Goal: Information Seeking & Learning: Find specific fact

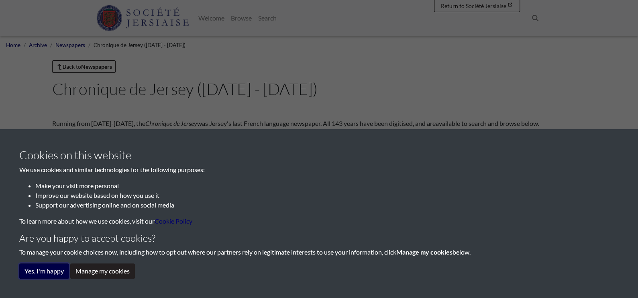
click at [43, 270] on button "Yes, I'm happy" at bounding box center [44, 270] width 50 height 15
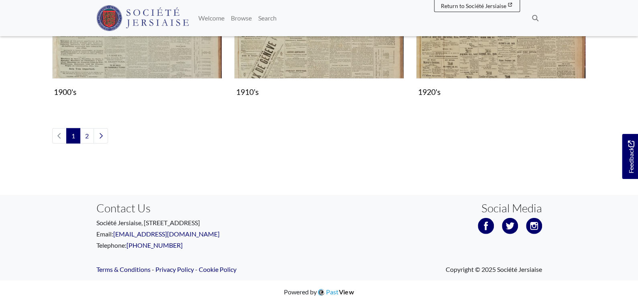
scroll to position [988, 0]
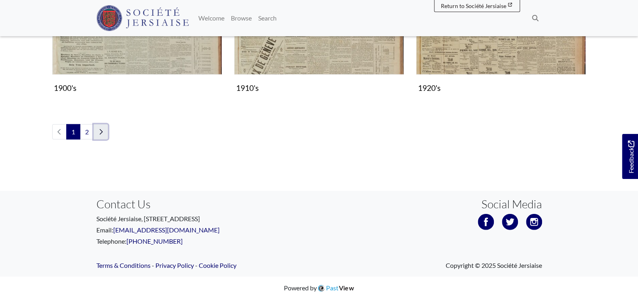
click at [102, 129] on icon "Next page" at bounding box center [101, 132] width 4 height 6
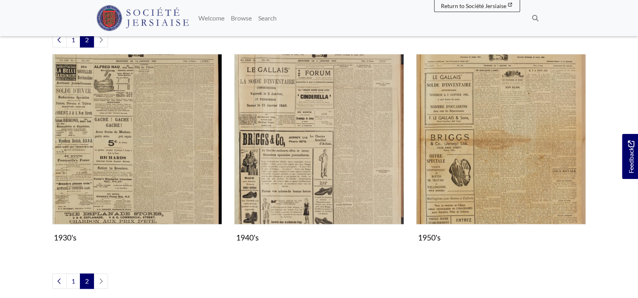
scroll to position [201, 0]
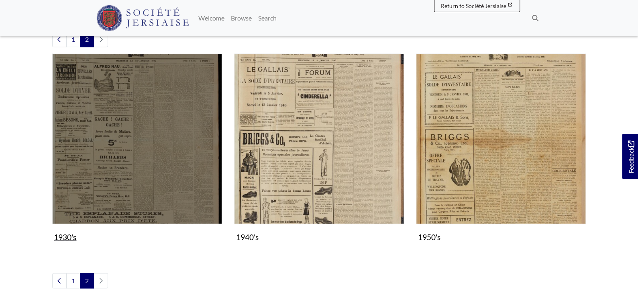
click at [128, 140] on img "Subcollection" at bounding box center [137, 138] width 170 height 170
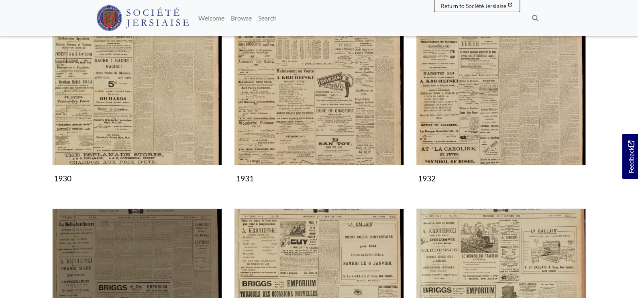
scroll to position [67, 0]
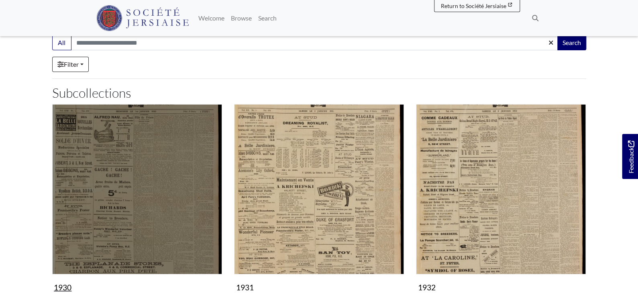
click at [143, 151] on img "Subcollection" at bounding box center [137, 189] width 170 height 170
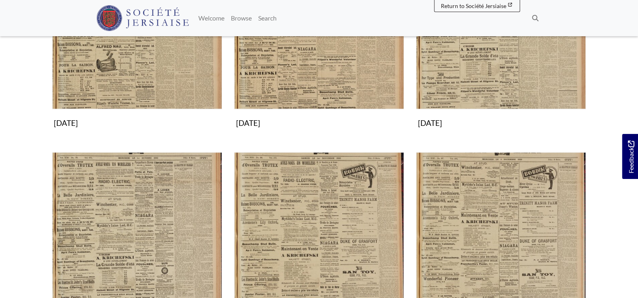
scroll to position [670, 0]
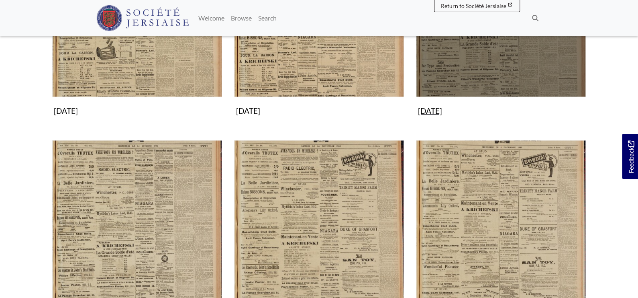
click at [501, 80] on img "Subcollection" at bounding box center [501, 12] width 170 height 170
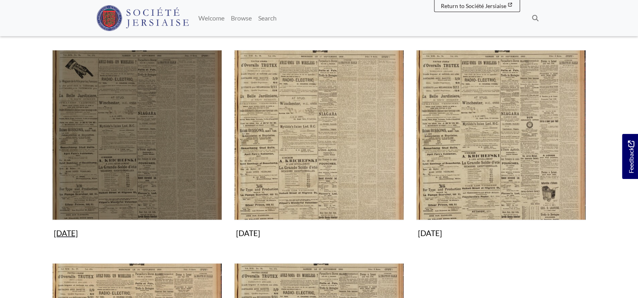
scroll to position [335, 0]
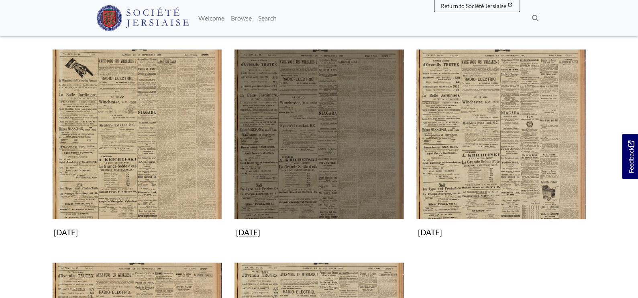
click at [339, 126] on img "Subcollection" at bounding box center [319, 134] width 170 height 170
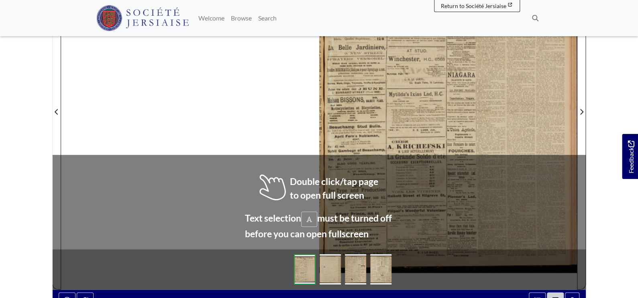
scroll to position [201, 0]
click at [327, 268] on img at bounding box center [330, 268] width 21 height 30
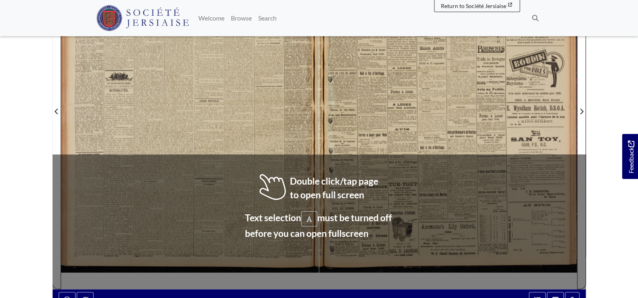
click at [31, 122] on body "Menu" at bounding box center [319, 140] width 638 height 683
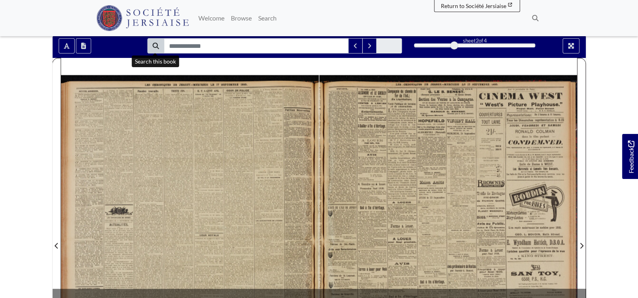
scroll to position [67, 0]
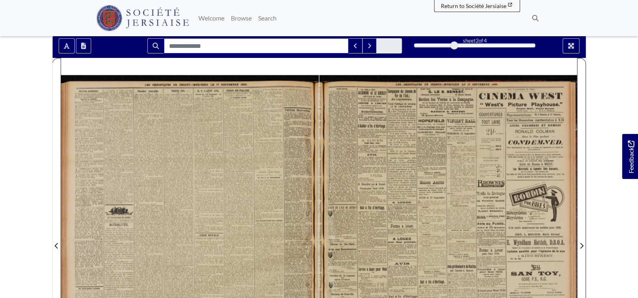
click at [201, 45] on input "Search for" at bounding box center [256, 45] width 185 height 15
type input "*****"
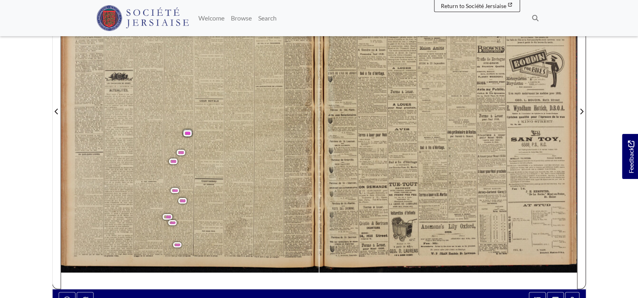
click at [187, 134] on span "," at bounding box center [187, 134] width 0 height 3
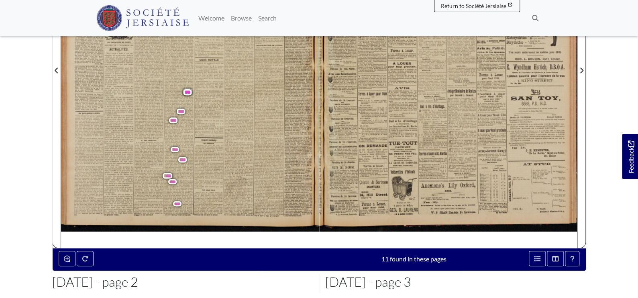
scroll to position [245, 0]
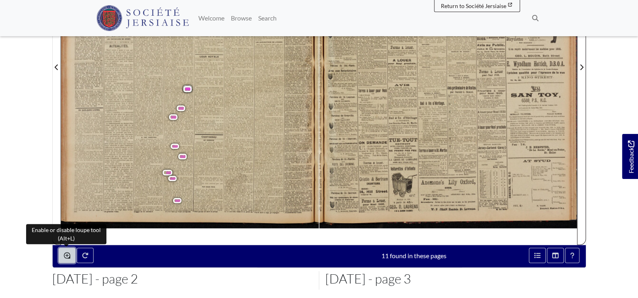
click at [66, 253] on icon "Enable or disable loupe tool (Alt+L)" at bounding box center [67, 255] width 6 height 6
click at [144, 247] on div at bounding box center [193, 253] width 104 height 13
click at [69, 253] on icon "Enable or disable loupe tool (Alt+L)" at bounding box center [67, 255] width 6 height 6
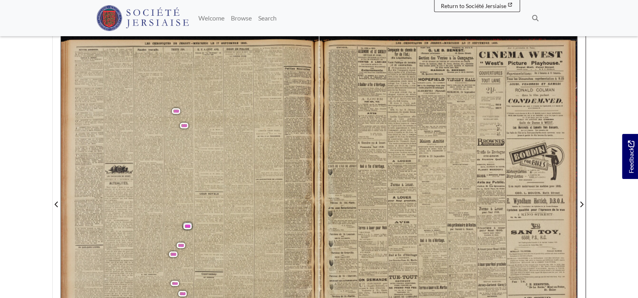
scroll to position [111, 0]
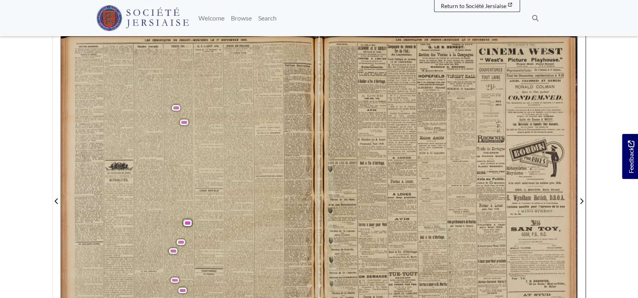
click at [200, 168] on div "" Le Connétable de St. [PERSON_NAME] dit qu'avant de procéder plus outre , il é…" at bounding box center [209, 148] width 29 height 80
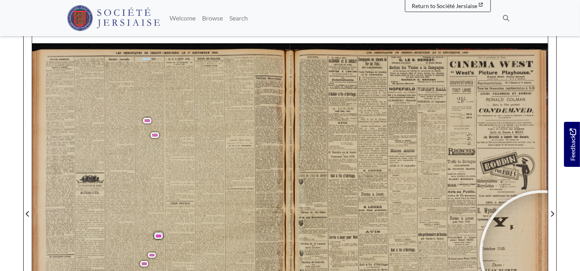
scroll to position [82, 0]
